Goal: Transaction & Acquisition: Purchase product/service

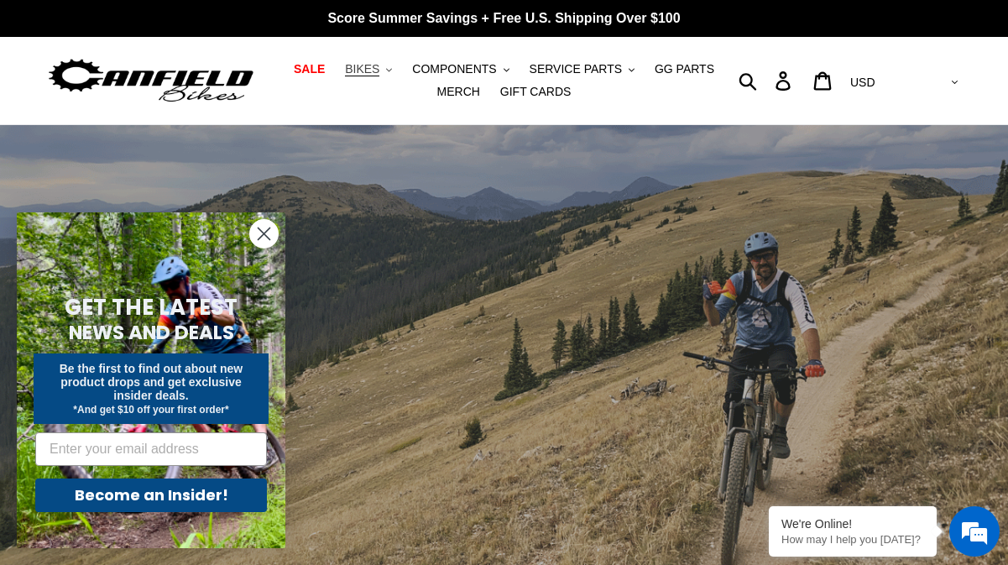
click at [379, 67] on span "BIKES" at bounding box center [362, 69] width 34 height 14
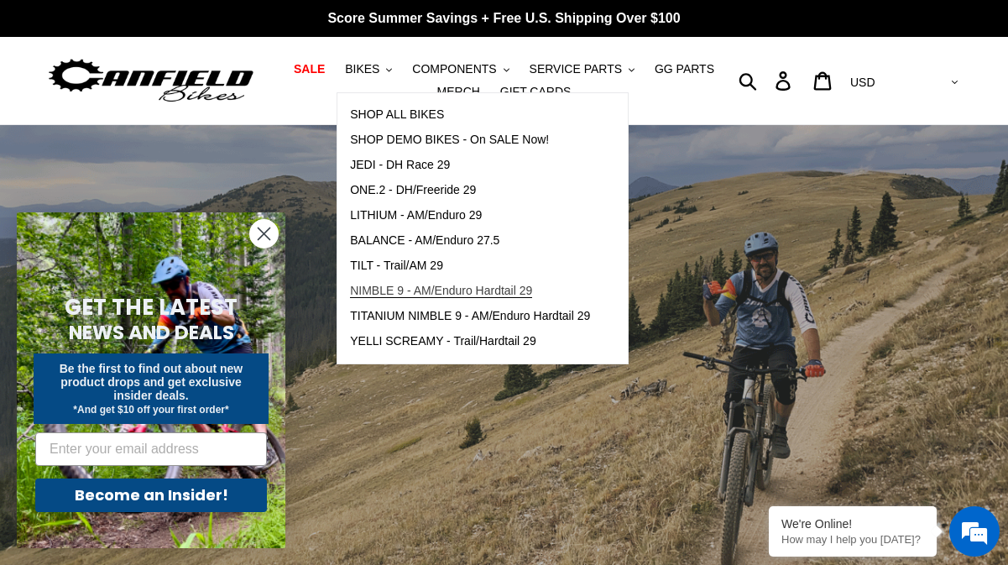
click at [389, 289] on span "NIMBLE 9 - AM/Enduro Hardtail 29" at bounding box center [441, 291] width 182 height 14
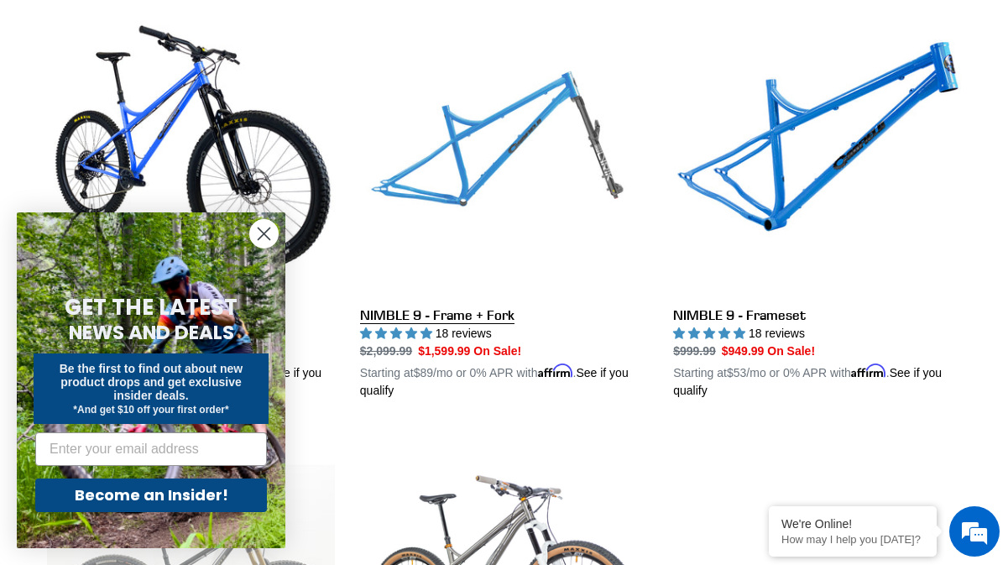
scroll to position [565, 0]
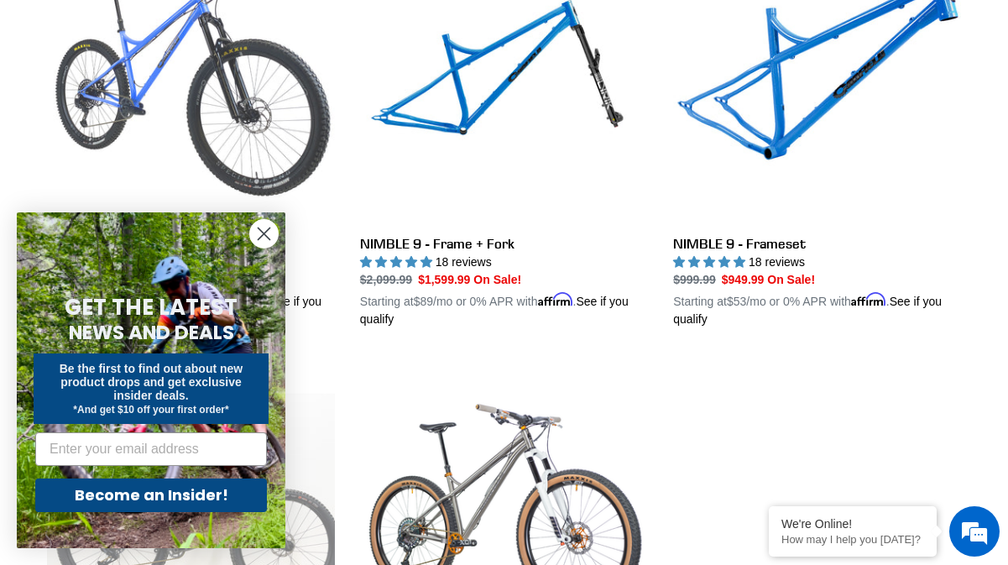
click at [215, 91] on link "NIMBLE 9 - Complete Bike" at bounding box center [191, 131] width 288 height 393
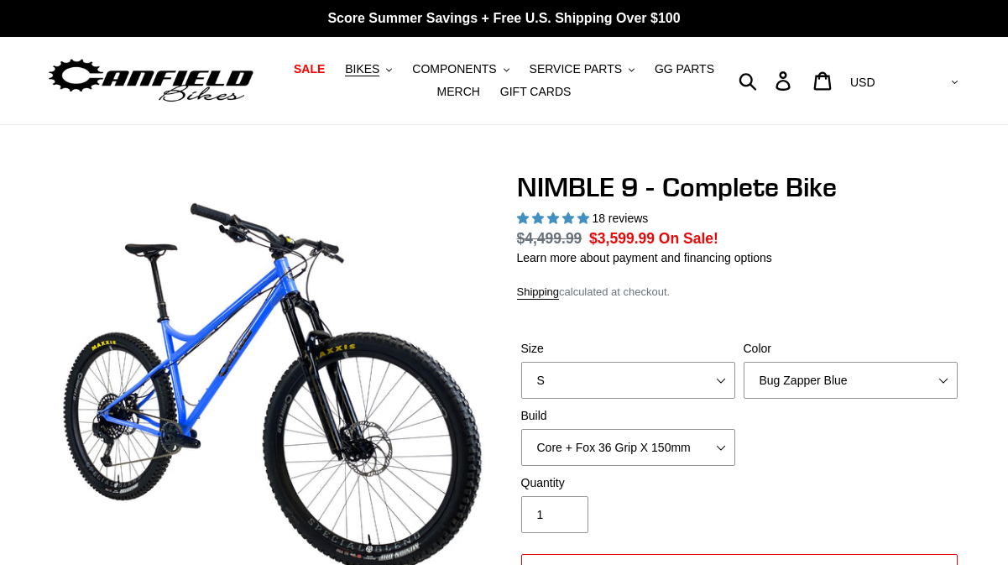
select select "highest-rating"
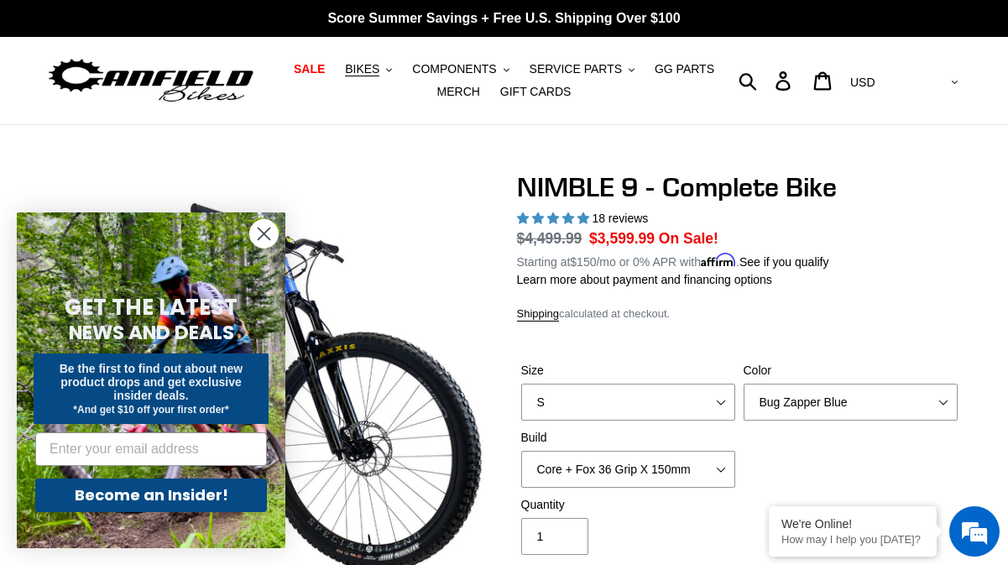
click at [269, 230] on icon "Close dialog" at bounding box center [265, 234] width 12 height 12
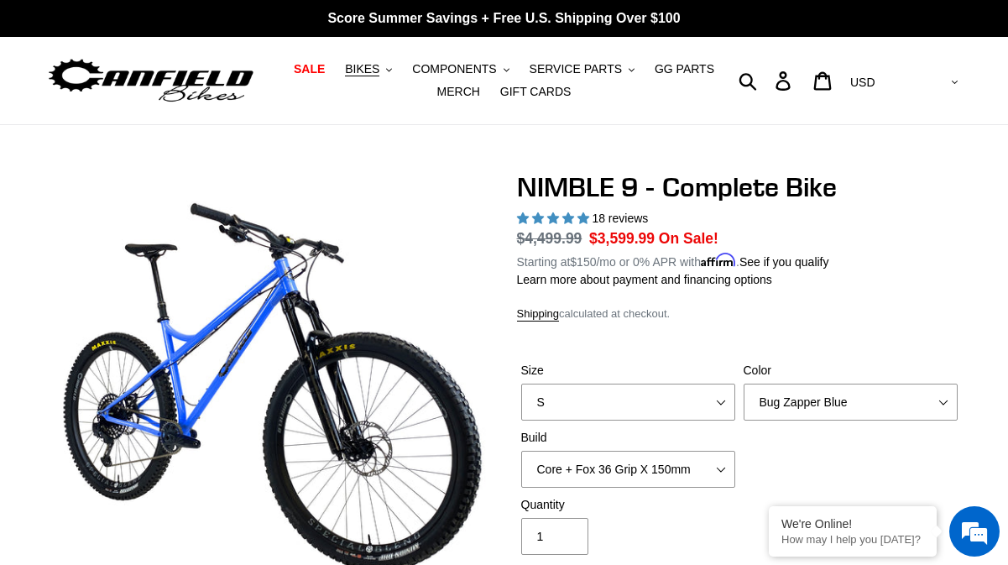
scroll to position [310, 0]
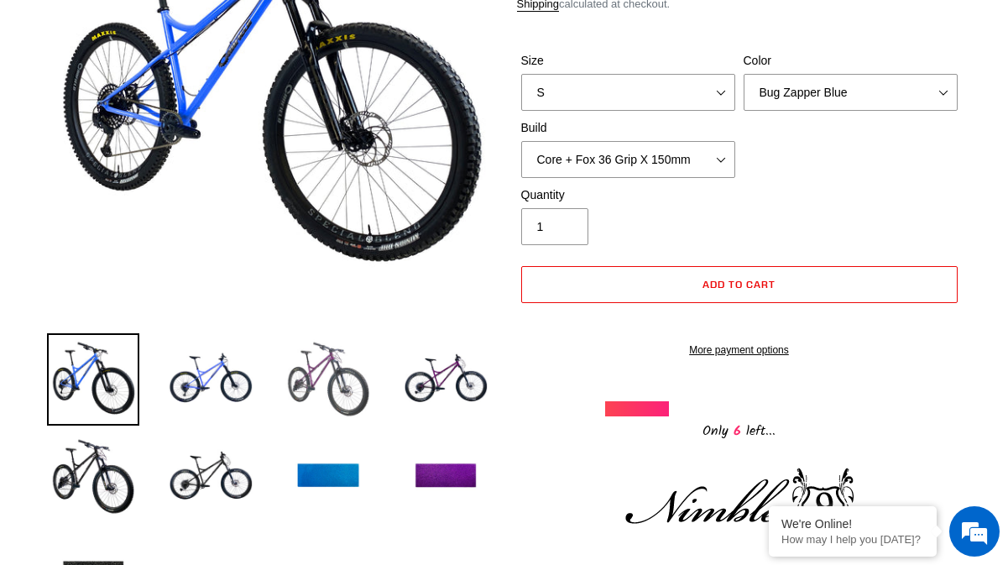
click at [344, 359] on img at bounding box center [328, 379] width 92 height 92
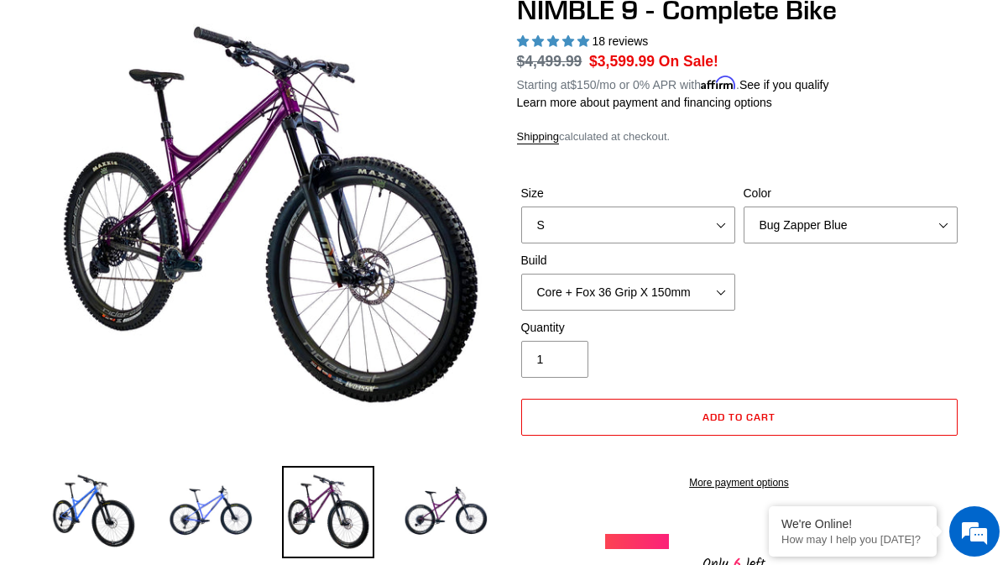
scroll to position [0, 0]
